Goal: Find specific page/section: Find specific page/section

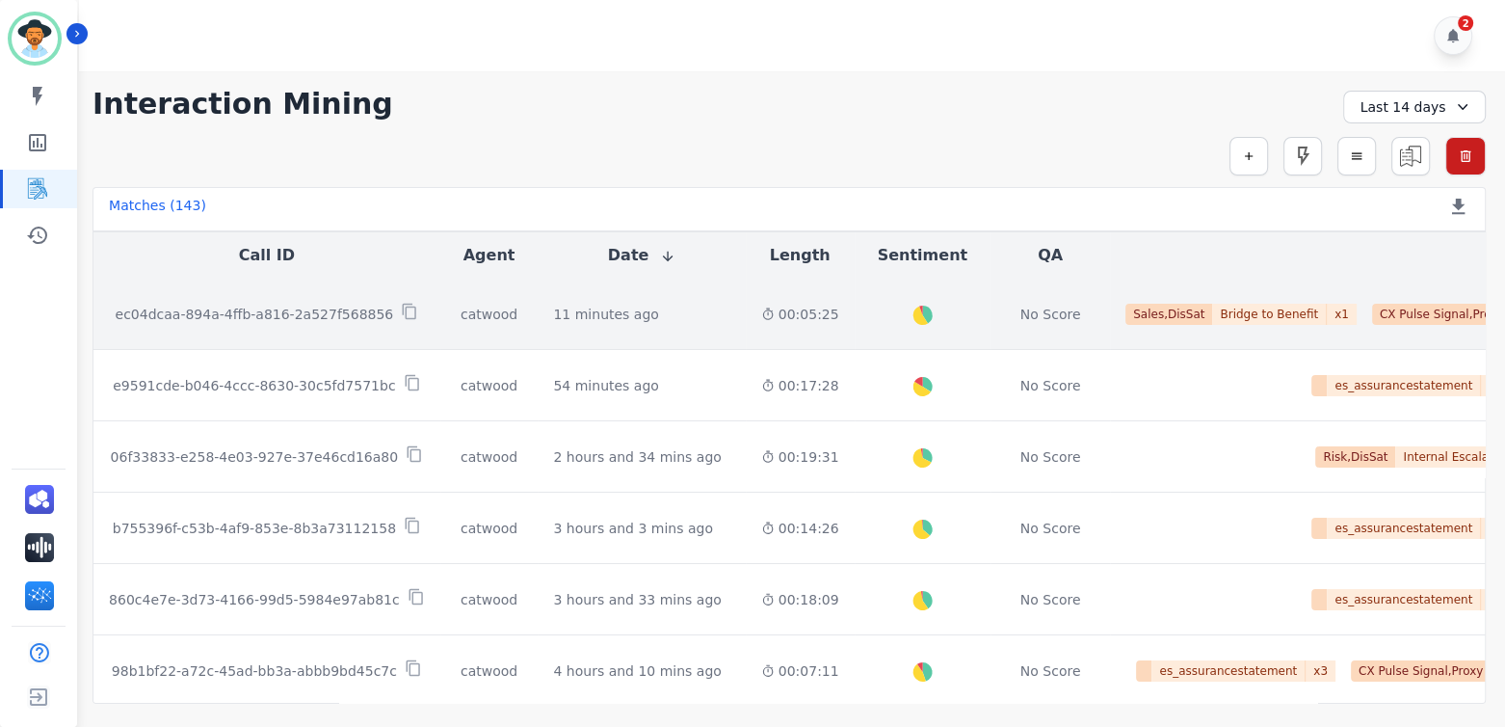
click at [303, 313] on p "ec04dcaa-894a-4ffb-a816-2a527f568856" at bounding box center [255, 313] width 278 height 19
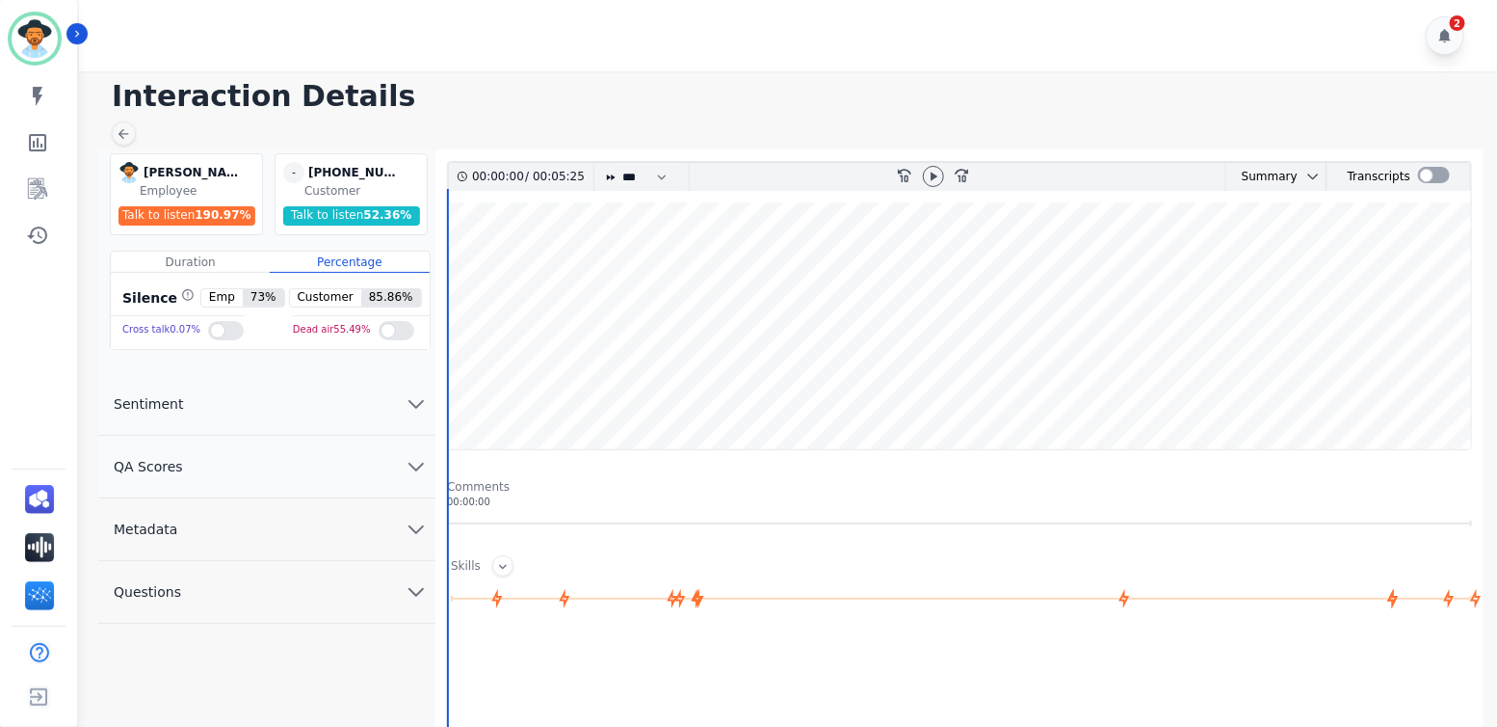
click at [833, 79] on h1 "Interaction Details" at bounding box center [795, 96] width 1366 height 35
